Goal: Task Accomplishment & Management: Use online tool/utility

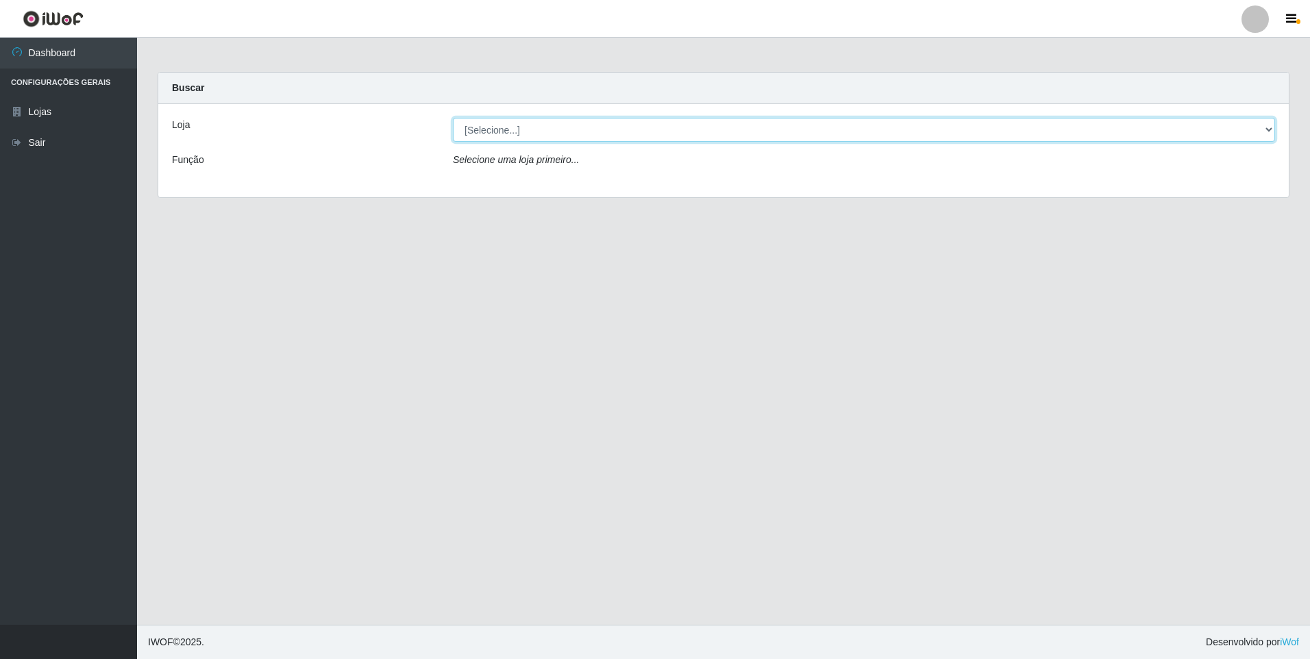
click at [551, 134] on select "[Selecione...] Atacado Vem - [STREET_ADDRESS]" at bounding box center [864, 130] width 822 height 24
select select "449"
click at [453, 118] on select "[Selecione...] Atacado Vem - [STREET_ADDRESS]" at bounding box center [864, 130] width 822 height 24
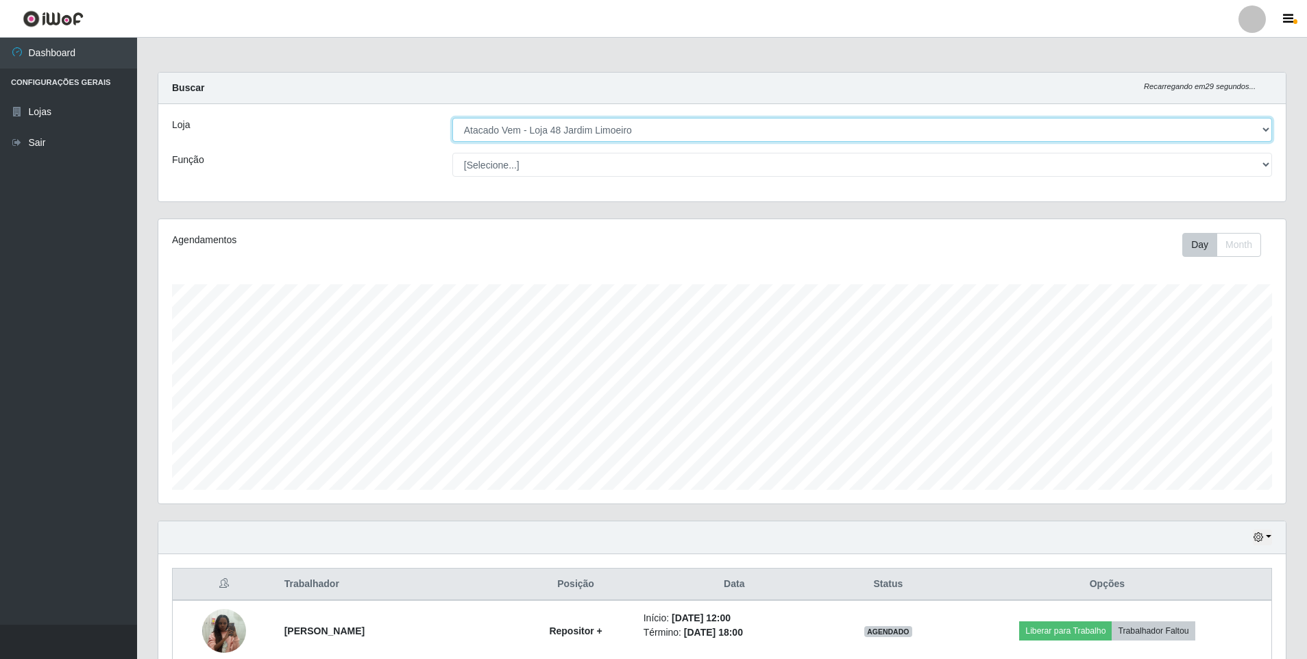
scroll to position [284, 1127]
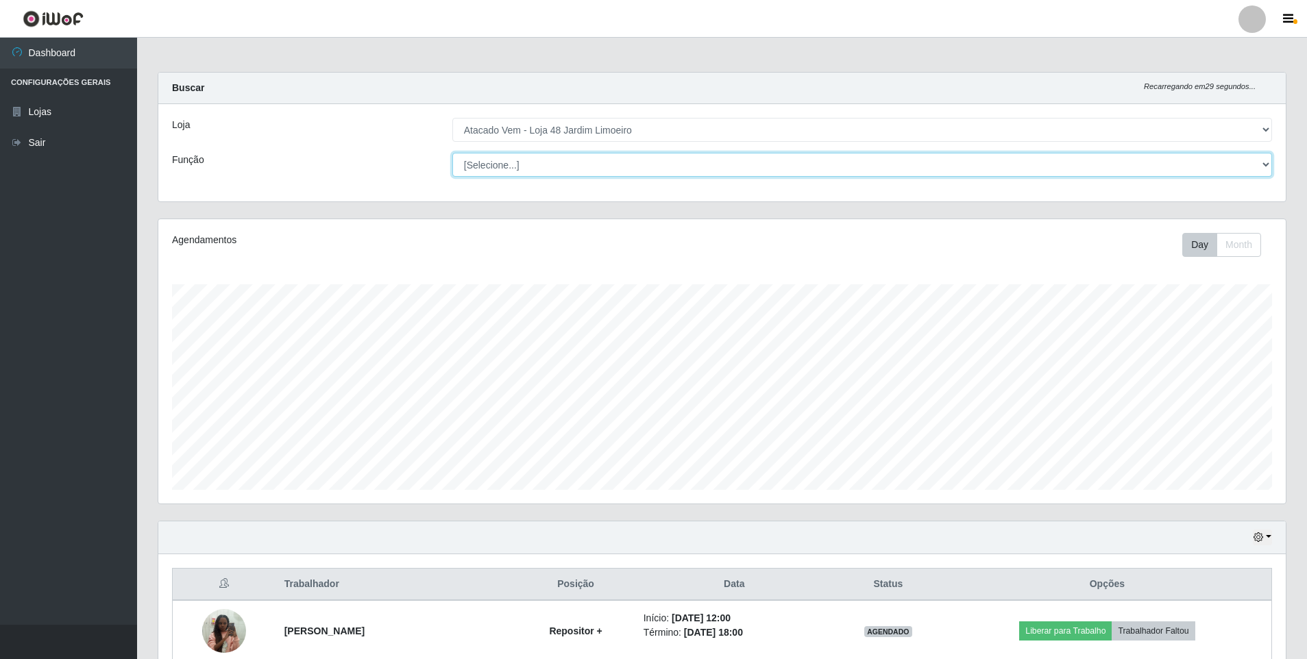
click at [942, 160] on select "[Selecione...] Repositor Repositor + Repositor ++" at bounding box center [861, 165] width 819 height 24
click at [452, 153] on select "[Selecione...] Repositor Repositor + Repositor ++" at bounding box center [861, 165] width 819 height 24
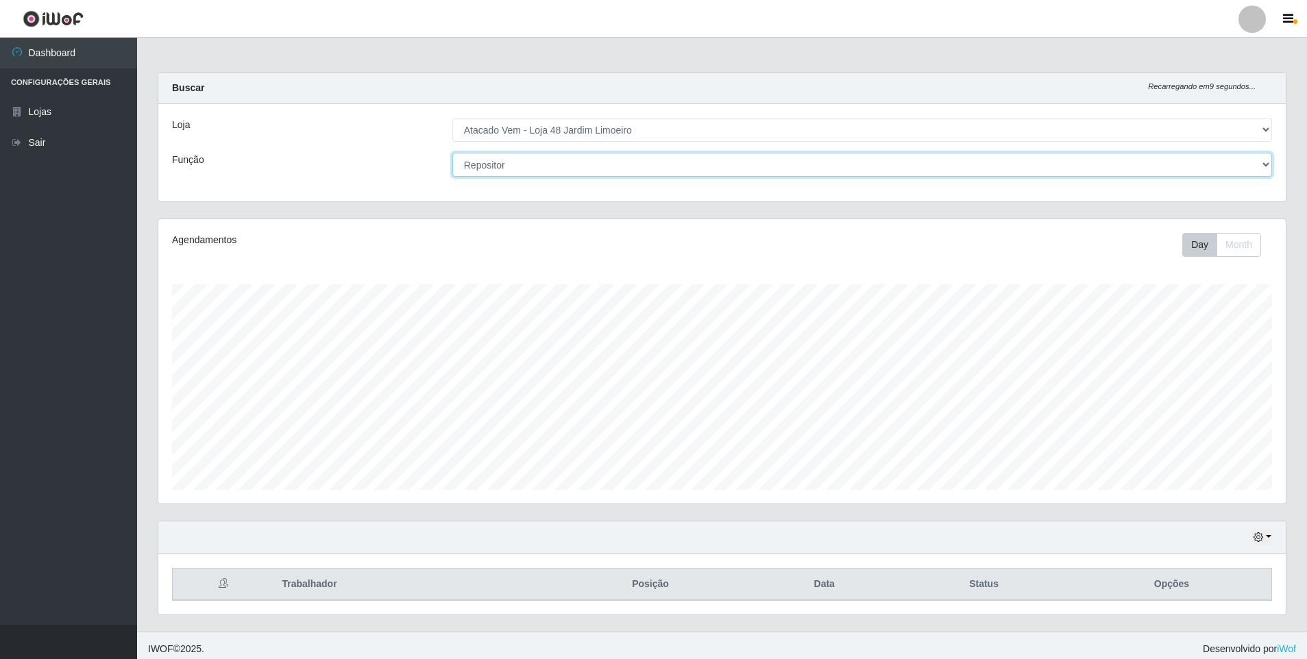
scroll to position [7, 0]
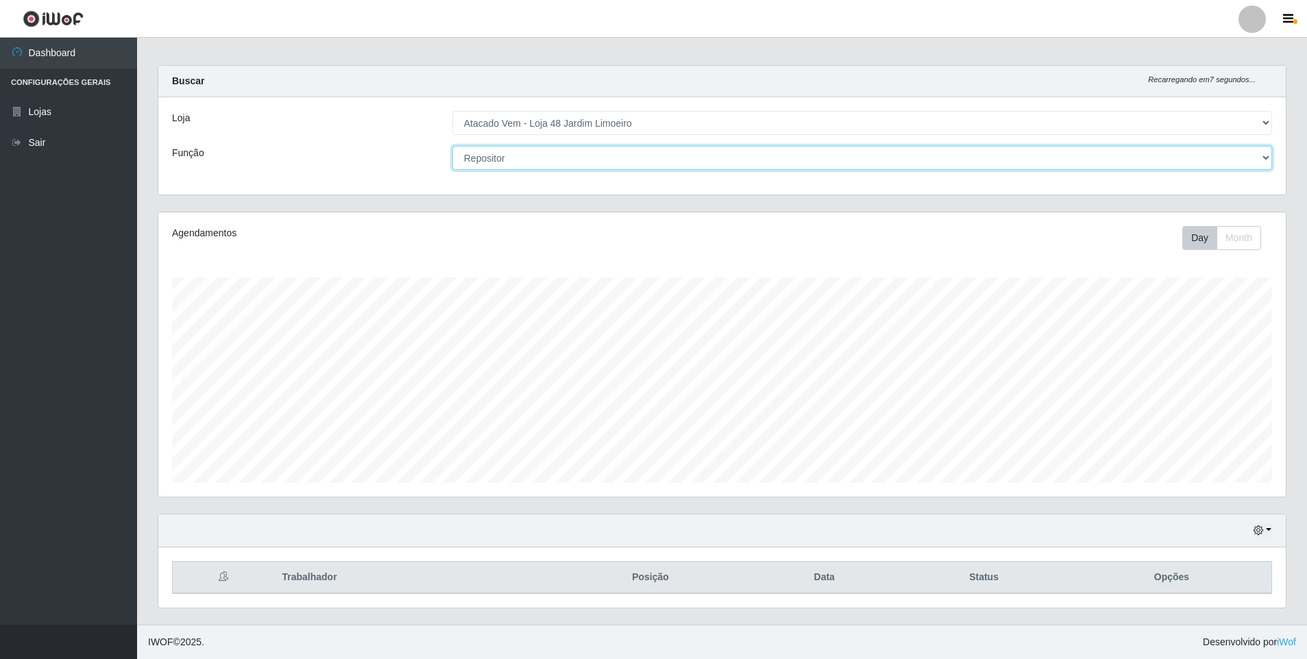
drag, startPoint x: 685, startPoint y: 156, endPoint x: 679, endPoint y: 166, distance: 12.0
click at [684, 160] on select "[Selecione...] Repositor Repositor + Repositor ++" at bounding box center [861, 158] width 819 height 24
click at [452, 146] on select "[Selecione...] Repositor Repositor + Repositor ++" at bounding box center [861, 158] width 819 height 24
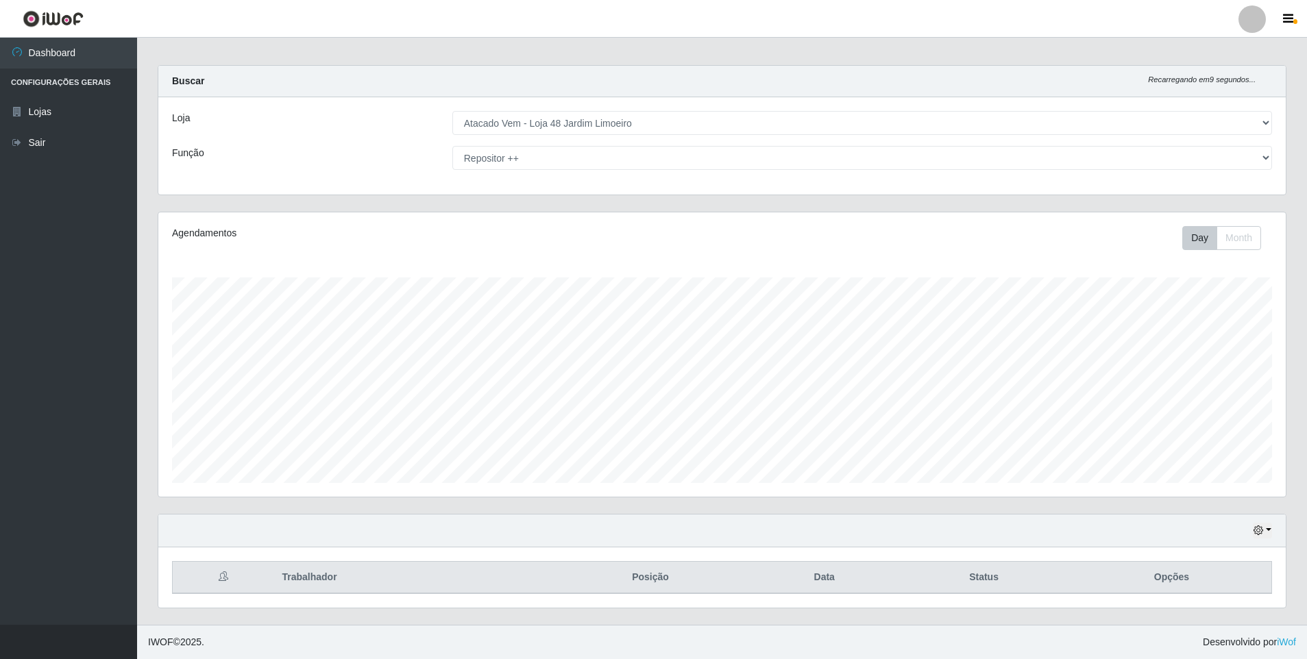
click at [731, 536] on div "Hoje 1 dia 3 dias 1 Semana Não encerrados" at bounding box center [721, 531] width 1127 height 33
click at [617, 144] on div "Loja [Selecione...] Atacado Vem - Loja 48 Jardim Limoeiro Função [Selecione...]…" at bounding box center [721, 145] width 1127 height 97
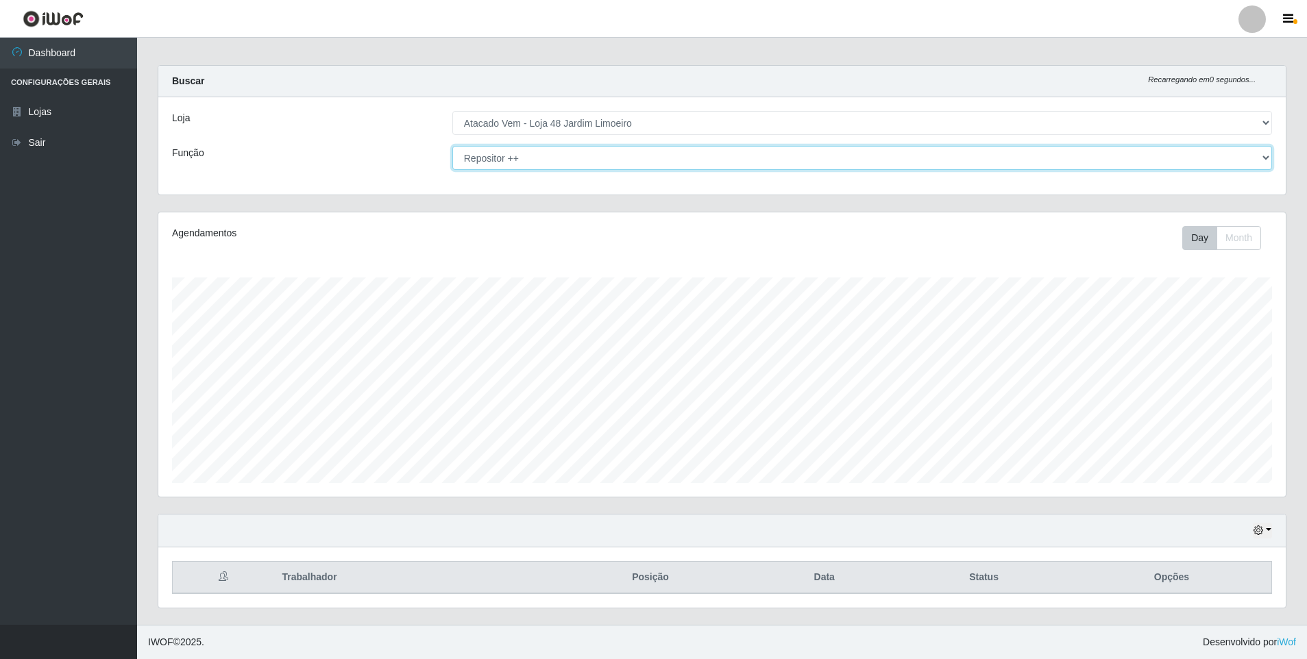
drag, startPoint x: 1002, startPoint y: 162, endPoint x: 1000, endPoint y: 170, distance: 7.7
click at [460, 165] on select "[Selecione...] Repositor Repositor + Repositor ++" at bounding box center [861, 158] width 819 height 24
click at [452, 146] on select "[Selecione...] Repositor Repositor + Repositor ++" at bounding box center [861, 158] width 819 height 24
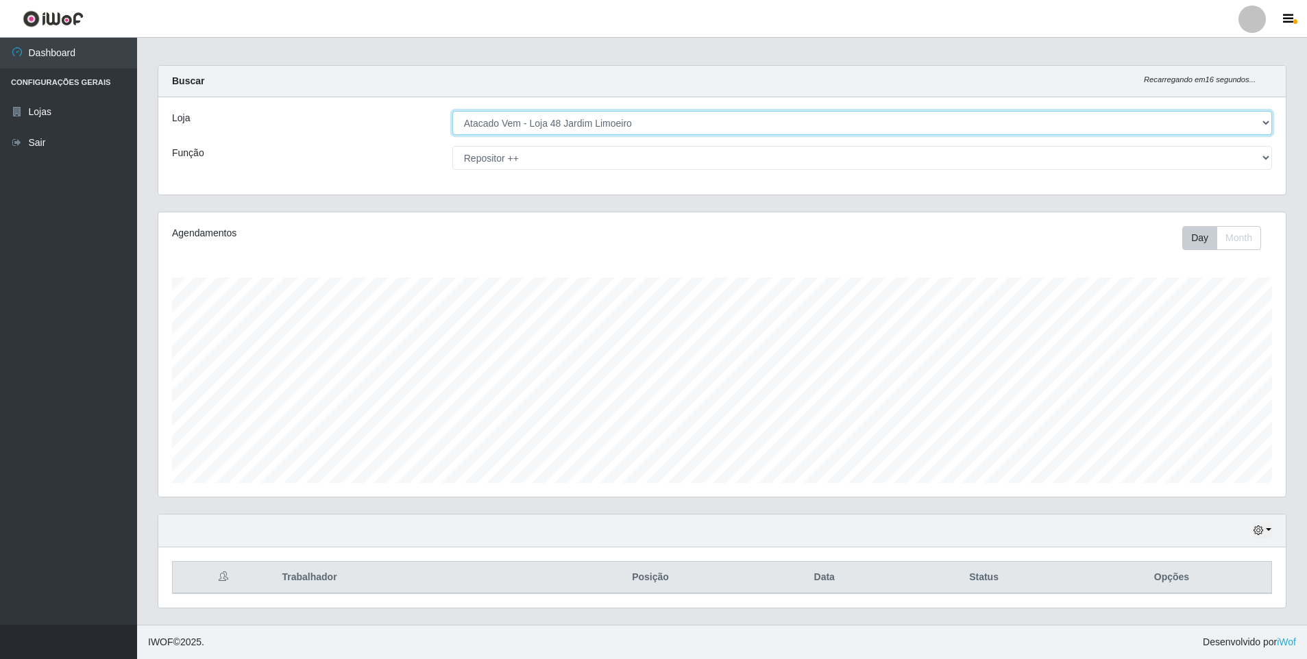
click at [565, 122] on select "[Selecione...] Atacado Vem - [STREET_ADDRESS]" at bounding box center [861, 123] width 819 height 24
click at [565, 120] on select "[Selecione...] Atacado Vem - [STREET_ADDRESS]" at bounding box center [861, 123] width 819 height 24
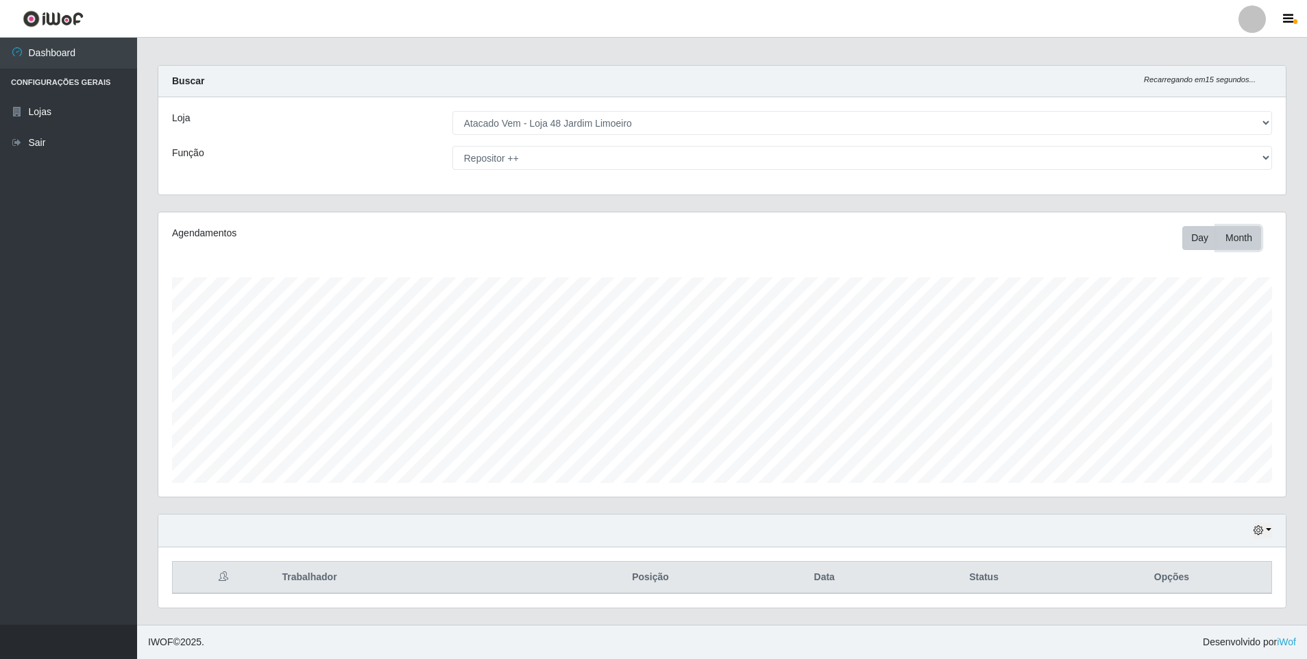
click at [1235, 238] on button "Month" at bounding box center [1238, 238] width 45 height 24
click at [1188, 239] on button "Day" at bounding box center [1199, 238] width 35 height 24
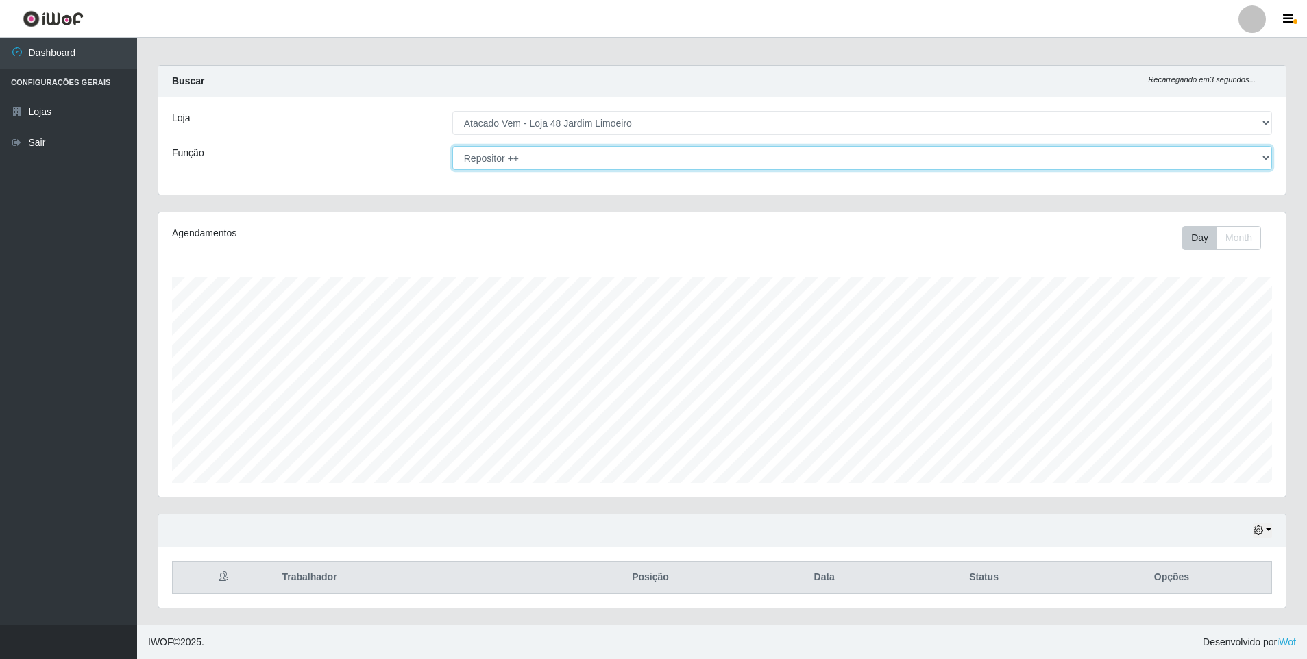
click at [478, 165] on select "[Selecione...] Repositor Repositor + Repositor ++" at bounding box center [861, 158] width 819 height 24
select select "[Selecione...]"
click at [452, 146] on select "[Selecione...] Repositor Repositor + Repositor ++" at bounding box center [861, 158] width 819 height 24
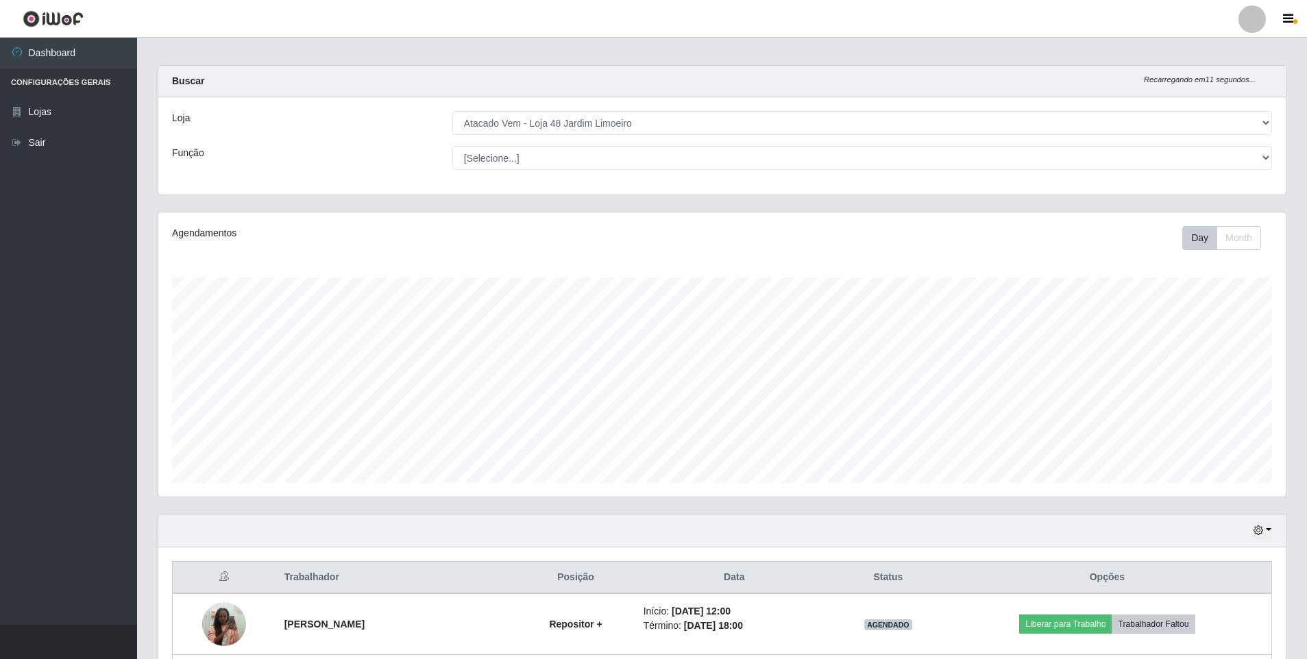
click at [373, 156] on div "Função" at bounding box center [302, 158] width 280 height 24
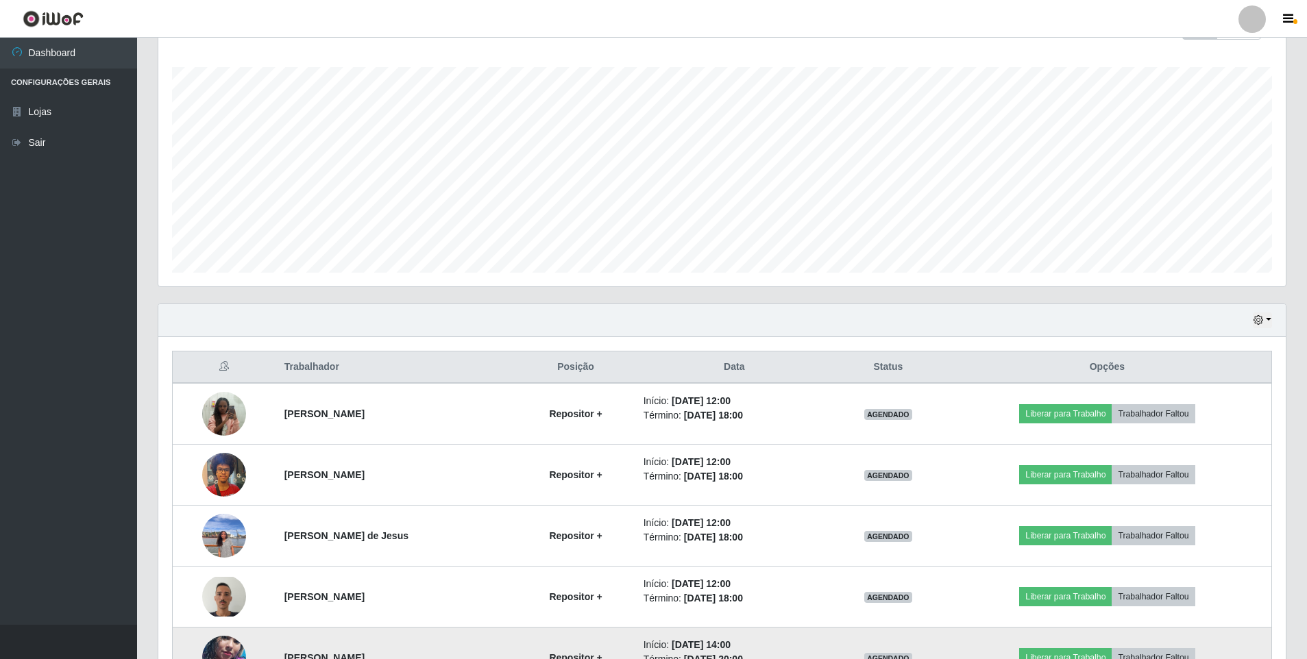
scroll to position [206, 0]
